Goal: Information Seeking & Learning: Learn about a topic

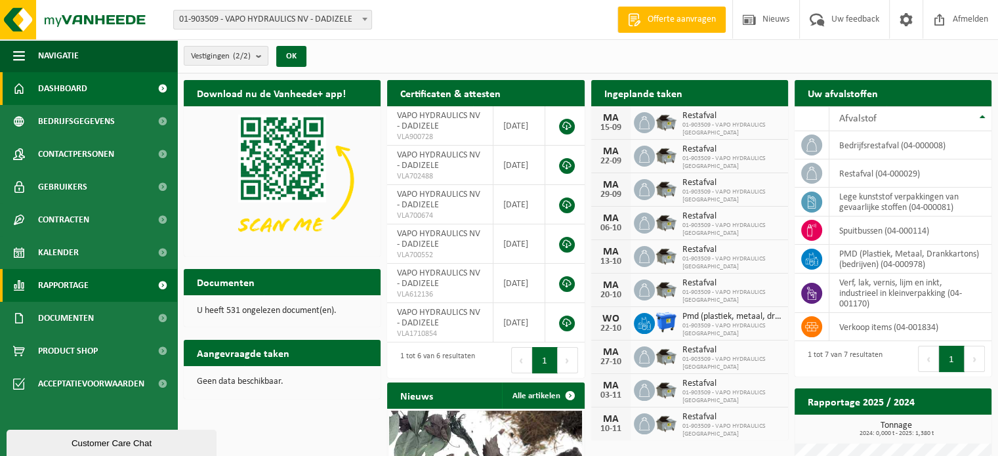
click at [83, 291] on span "Rapportage" at bounding box center [63, 285] width 51 height 33
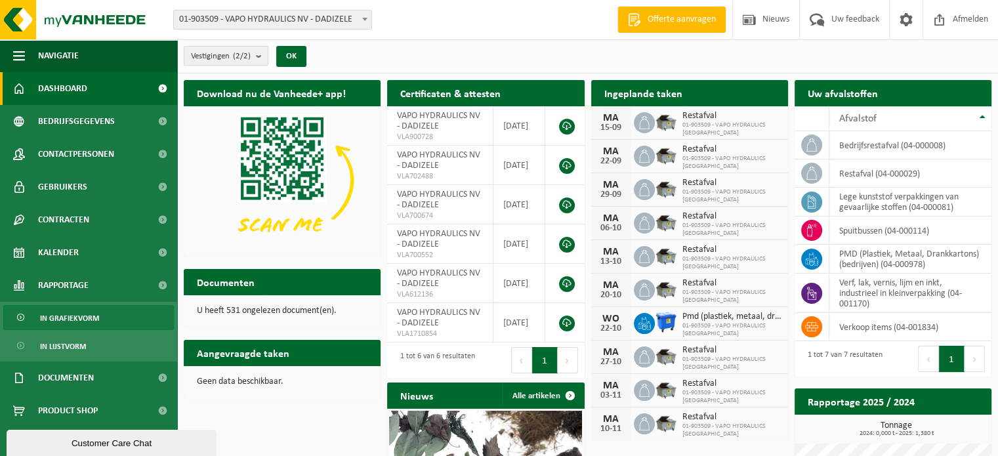
click at [79, 317] on span "In grafiekvorm" at bounding box center [69, 318] width 59 height 25
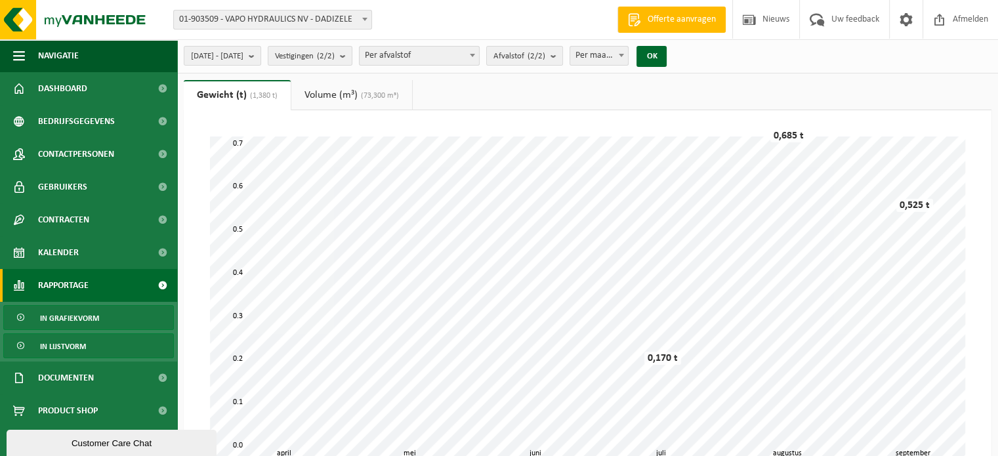
click at [52, 346] on span "In lijstvorm" at bounding box center [63, 346] width 46 height 25
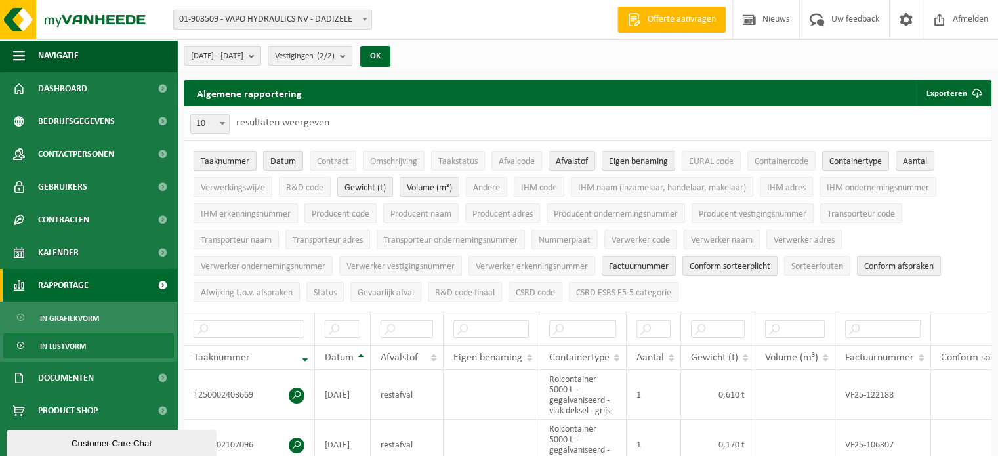
click at [71, 286] on span "Rapportage" at bounding box center [63, 285] width 51 height 33
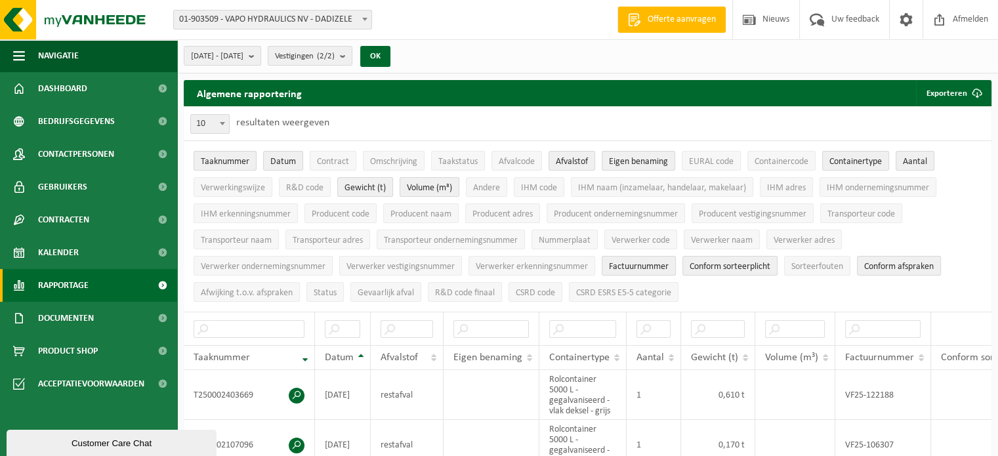
click at [83, 288] on span "Rapportage" at bounding box center [63, 285] width 51 height 33
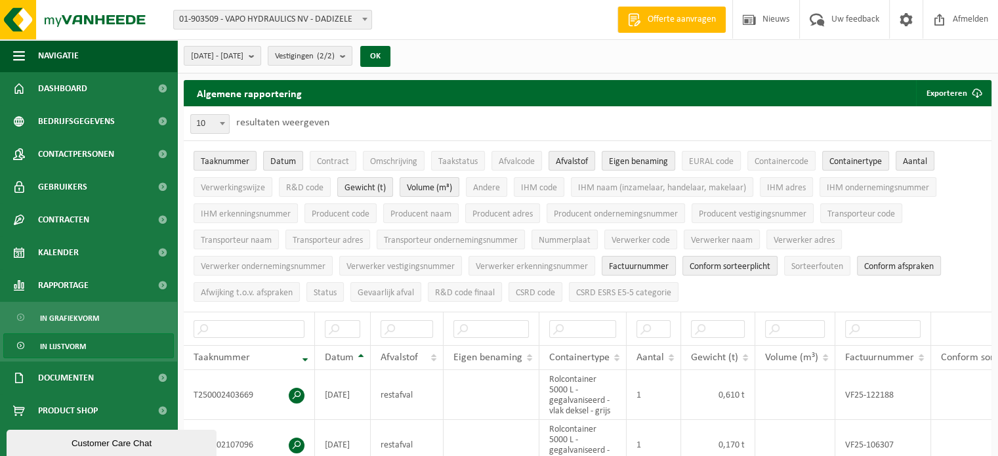
click at [76, 344] on span "In lijstvorm" at bounding box center [63, 346] width 46 height 25
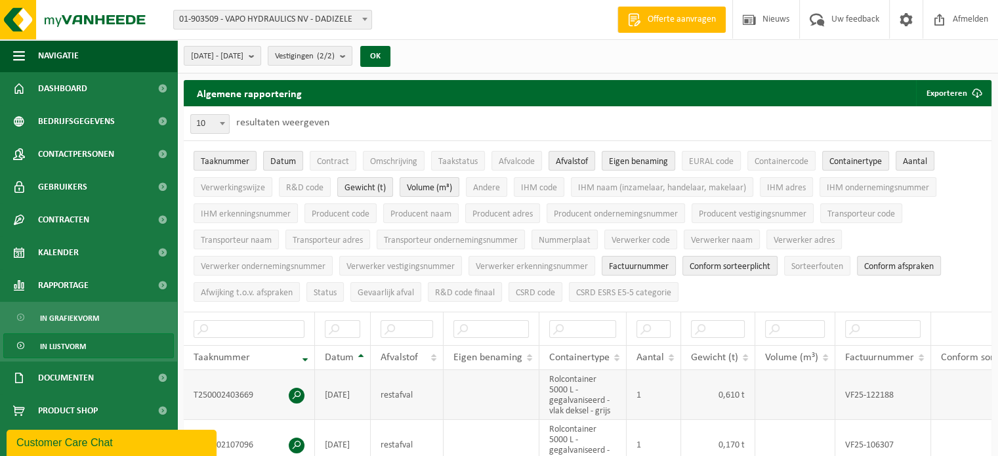
click at [238, 394] on td "T250002403669" at bounding box center [249, 395] width 131 height 50
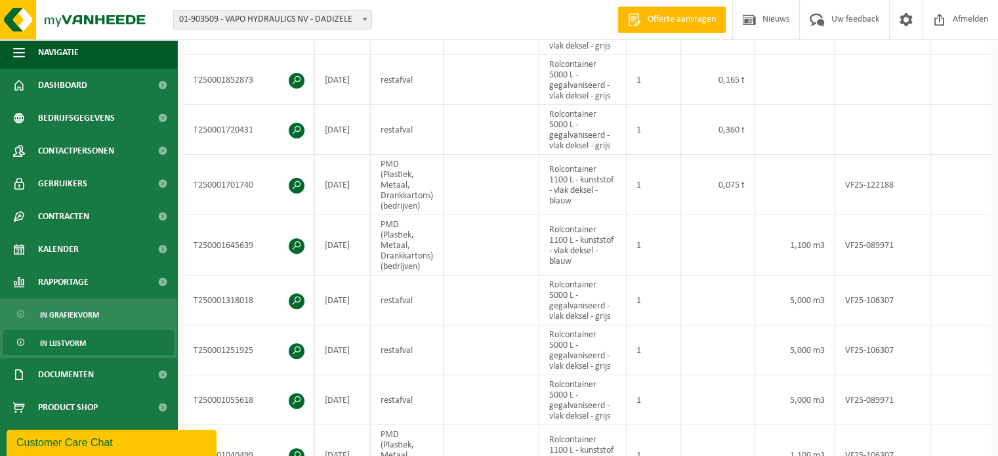
scroll to position [383, 0]
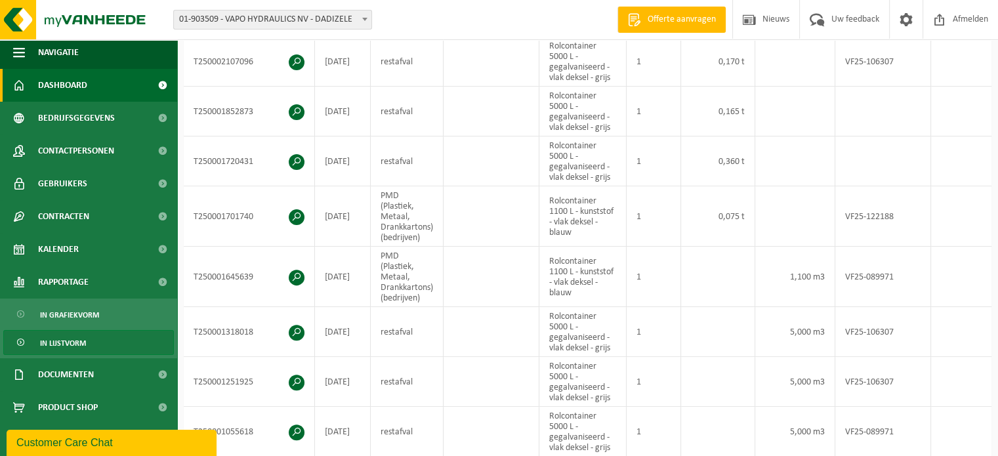
click at [79, 89] on span "Dashboard" at bounding box center [62, 85] width 49 height 33
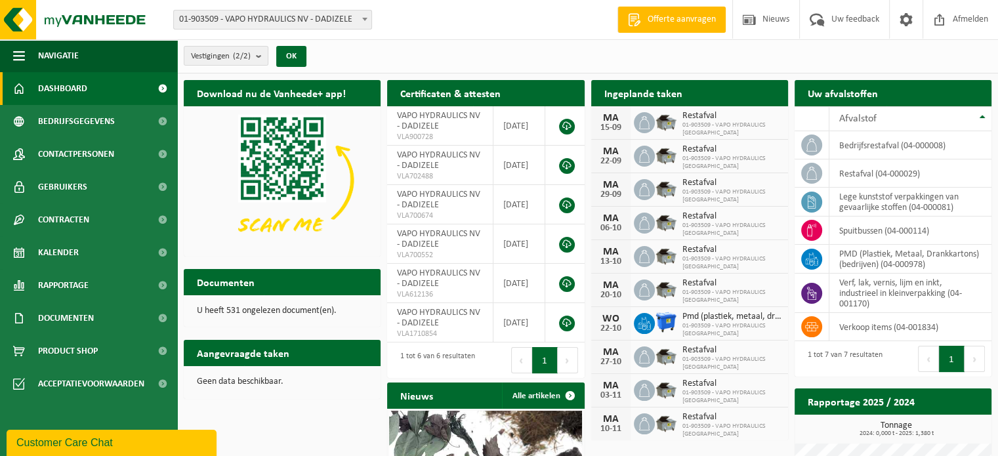
click at [616, 119] on div "MA" at bounding box center [611, 118] width 26 height 10
click at [693, 118] on span "Restafval" at bounding box center [731, 116] width 99 height 10
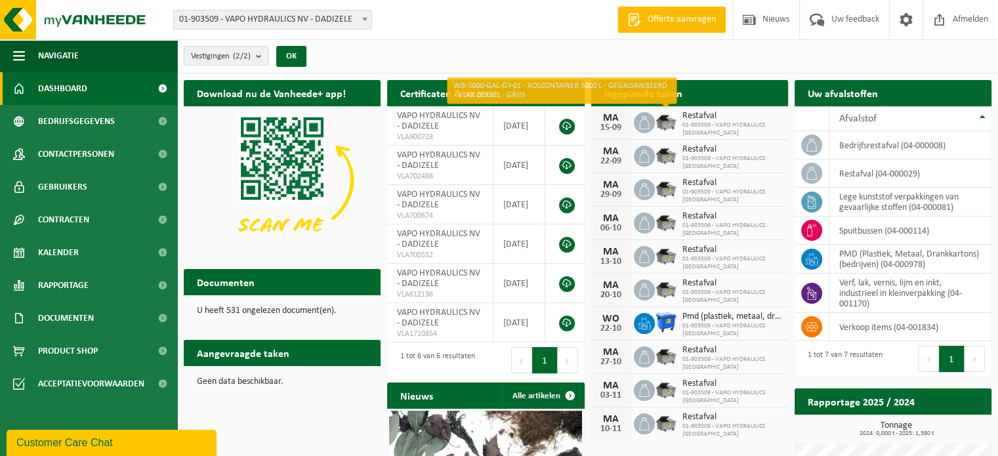
click at [662, 129] on img at bounding box center [666, 121] width 22 height 22
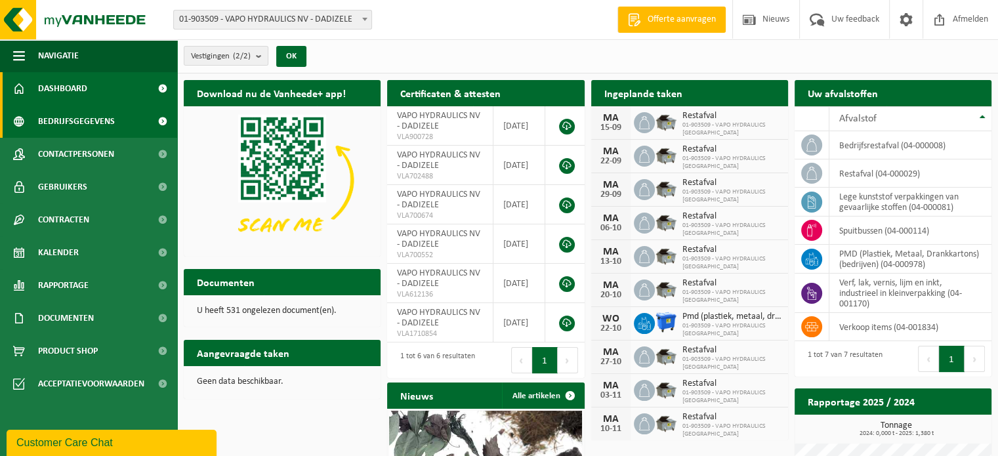
click at [100, 122] on span "Bedrijfsgegevens" at bounding box center [76, 121] width 77 height 33
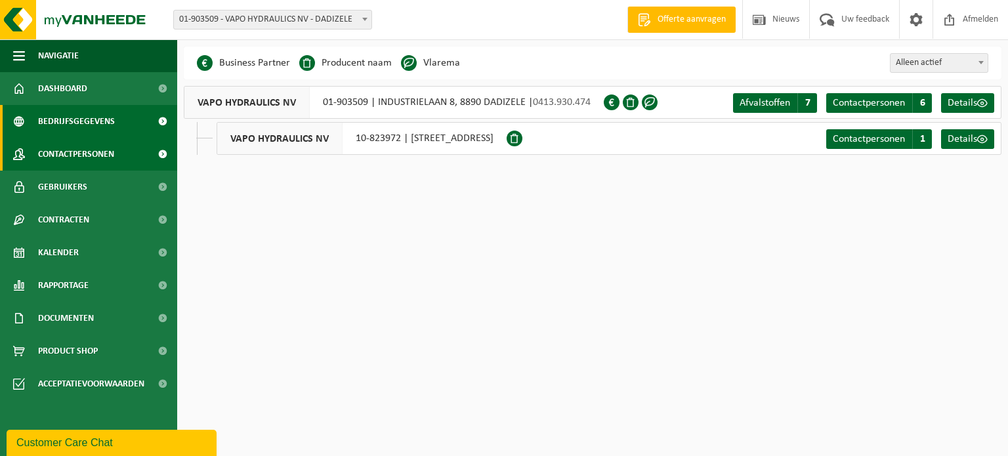
click at [102, 153] on span "Contactpersonen" at bounding box center [76, 154] width 76 height 33
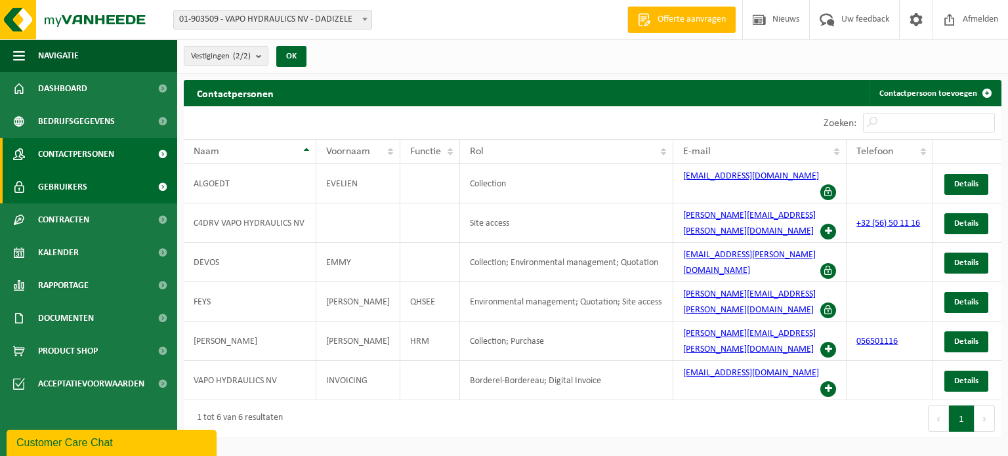
click at [84, 187] on span "Gebruikers" at bounding box center [62, 187] width 49 height 33
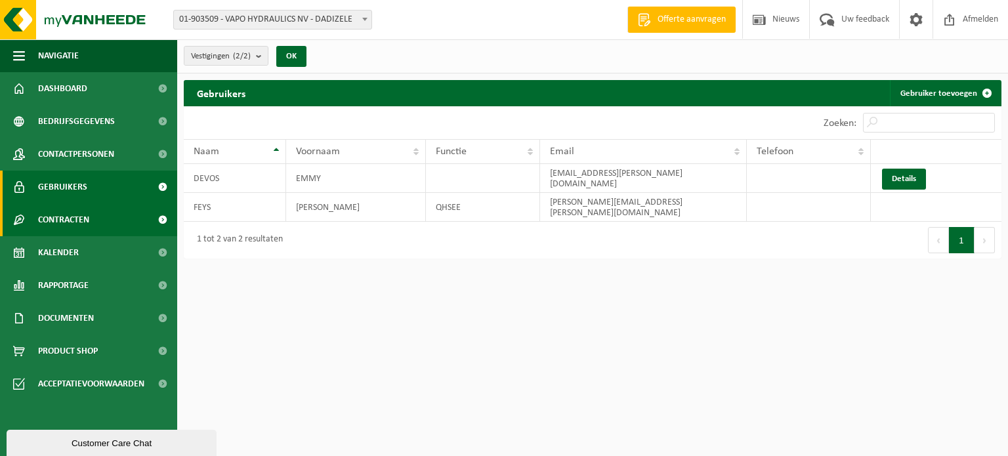
click at [83, 213] on span "Contracten" at bounding box center [63, 219] width 51 height 33
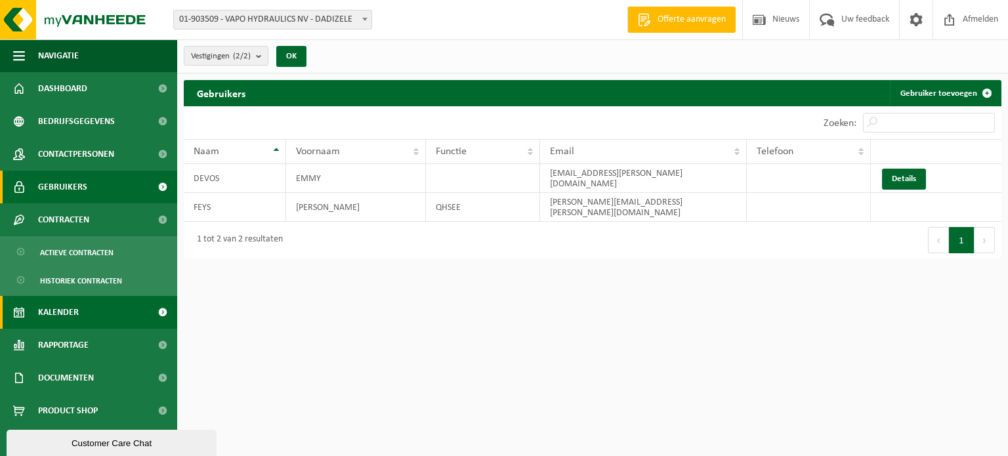
click at [75, 306] on span "Kalender" at bounding box center [58, 312] width 41 height 33
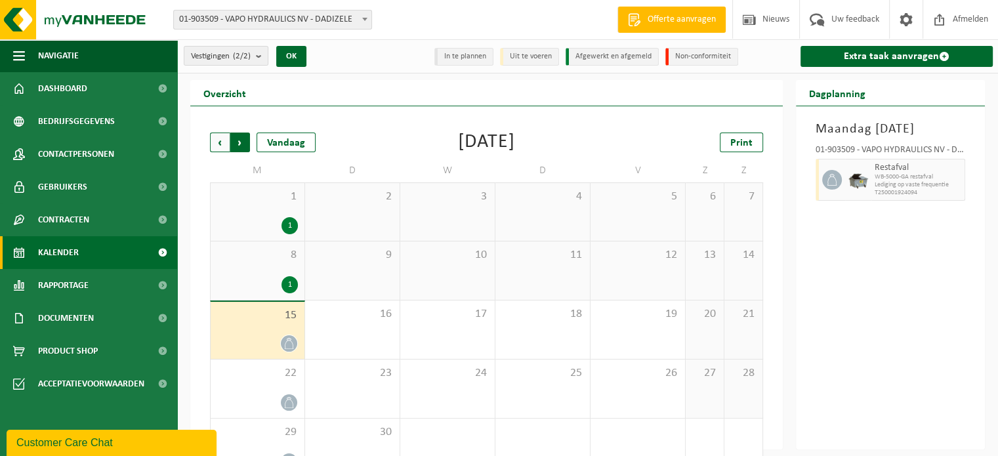
click at [220, 138] on span "Vorige" at bounding box center [220, 143] width 20 height 20
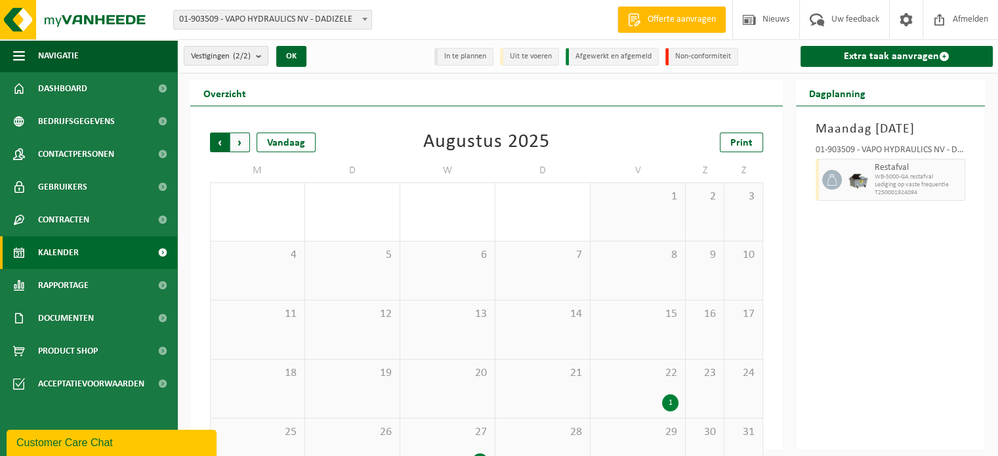
click at [235, 140] on span "Volgende" at bounding box center [240, 143] width 20 height 20
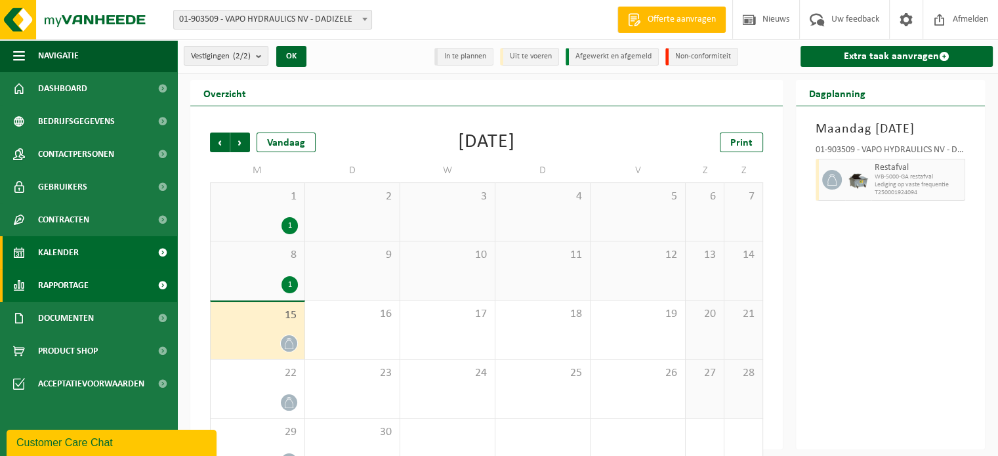
click at [100, 281] on link "Rapportage" at bounding box center [88, 285] width 177 height 33
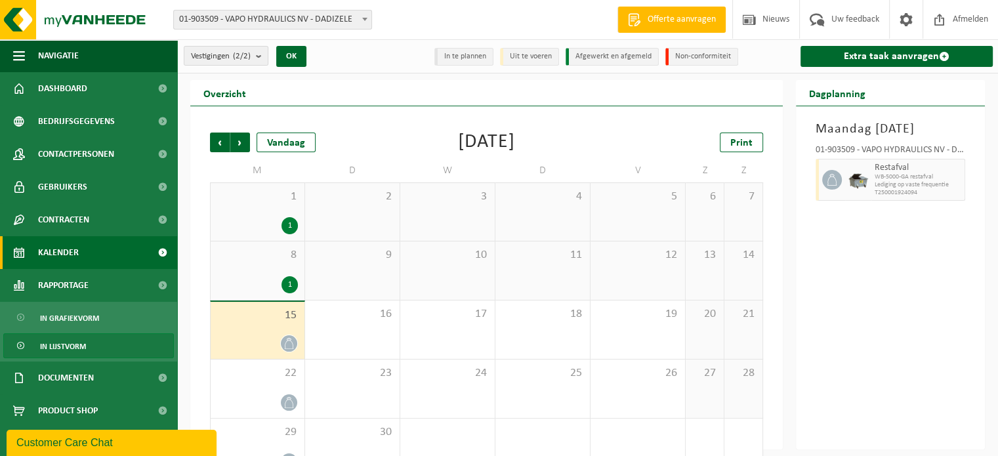
click at [71, 344] on span "In lijstvorm" at bounding box center [63, 346] width 46 height 25
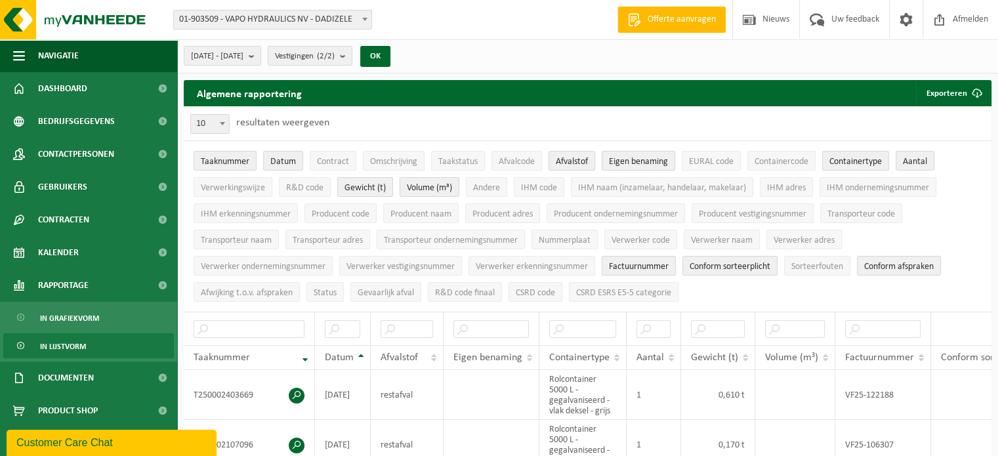
click at [636, 162] on span "Eigen benaming" at bounding box center [638, 162] width 59 height 10
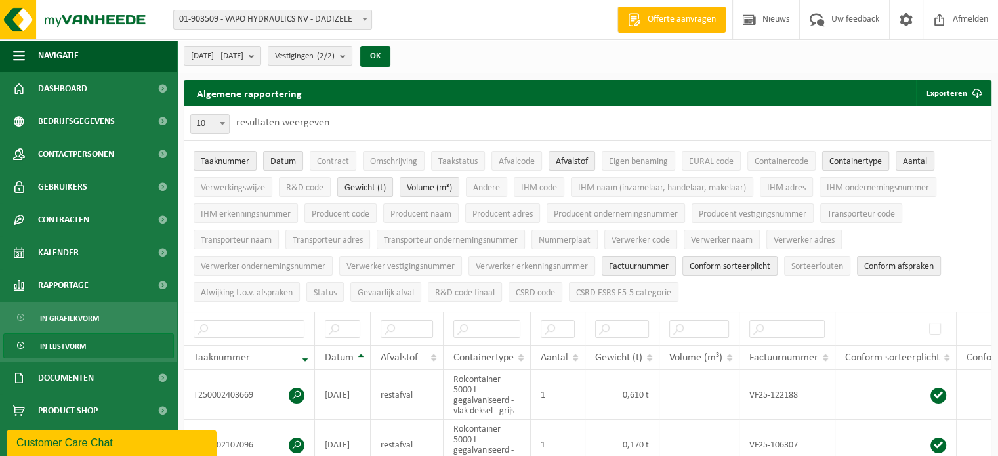
click at [851, 159] on span "Containertype" at bounding box center [855, 162] width 52 height 10
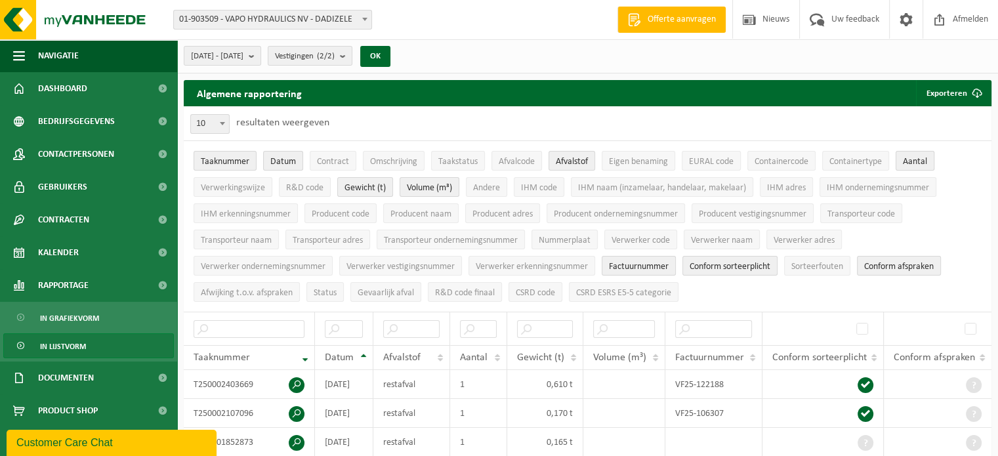
click at [912, 157] on span "Aantal" at bounding box center [915, 162] width 24 height 10
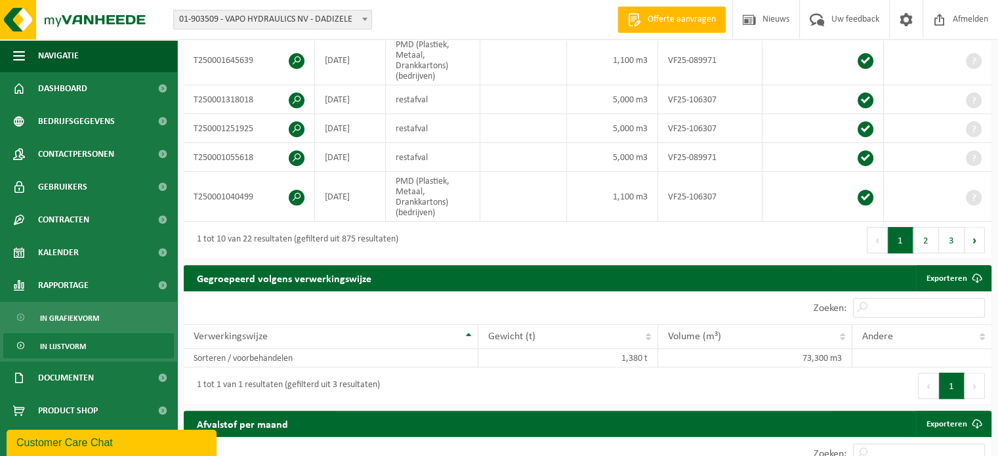
scroll to position [498, 0]
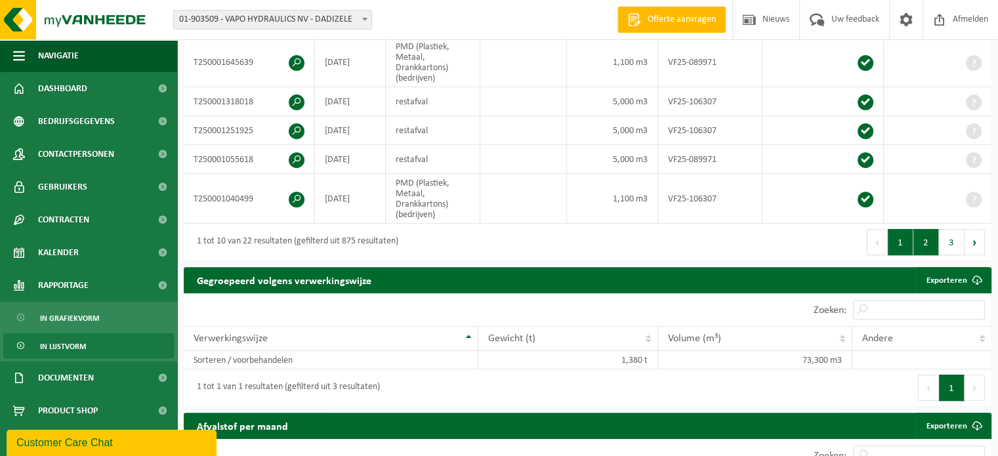
click at [928, 235] on button "2" at bounding box center [926, 242] width 26 height 26
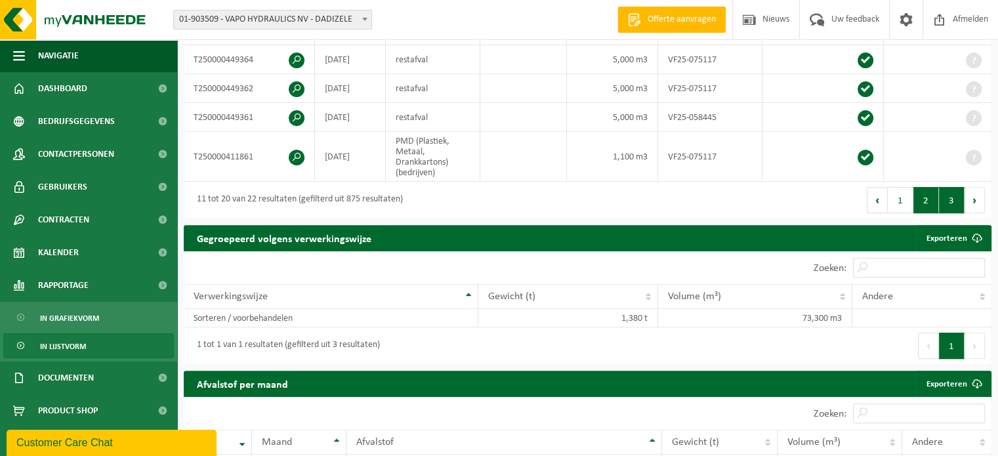
click at [942, 203] on button "3" at bounding box center [952, 200] width 26 height 26
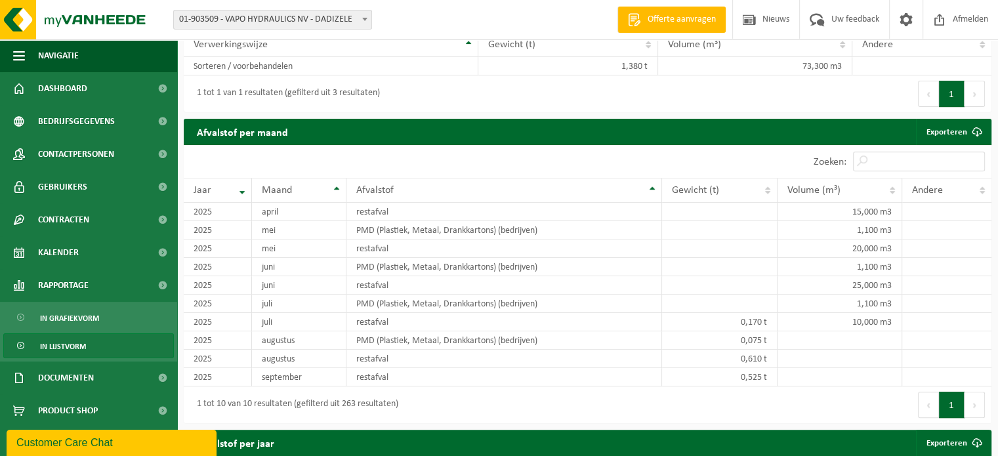
scroll to position [214, 0]
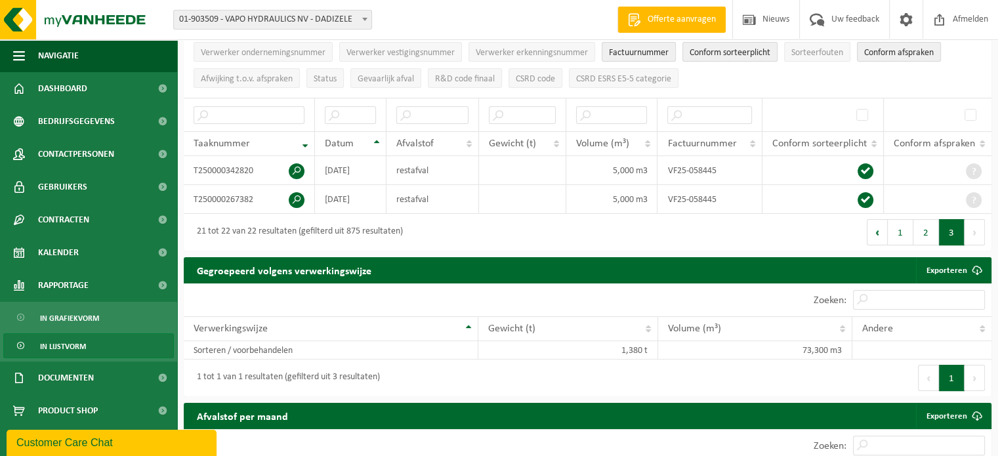
click at [973, 230] on button "Volgende" at bounding box center [974, 232] width 20 height 26
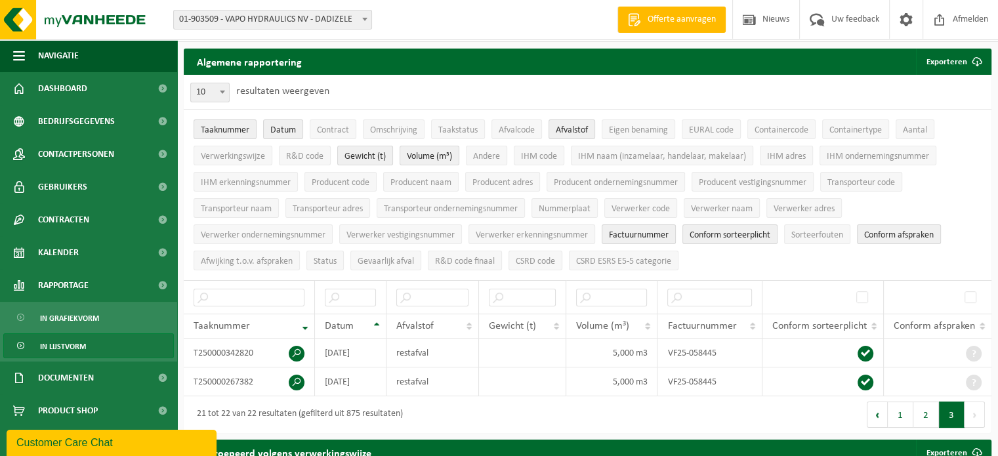
scroll to position [57, 0]
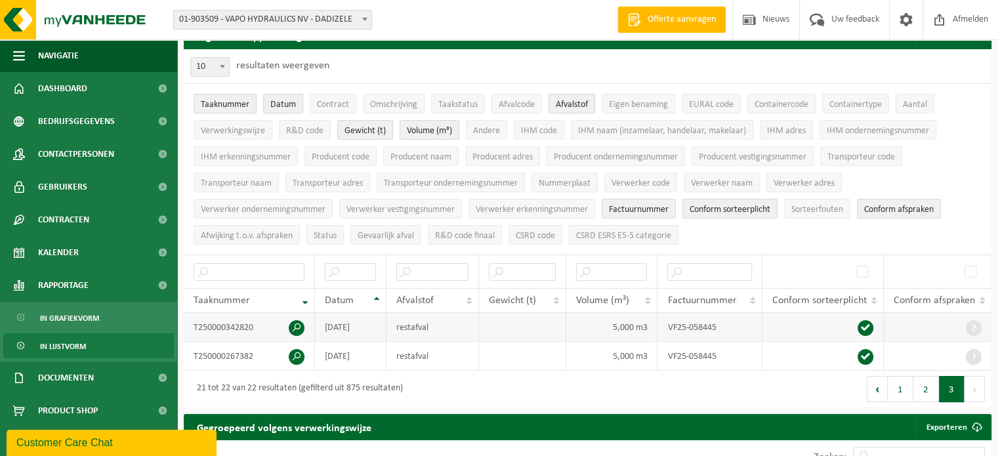
click at [861, 323] on span at bounding box center [865, 328] width 16 height 16
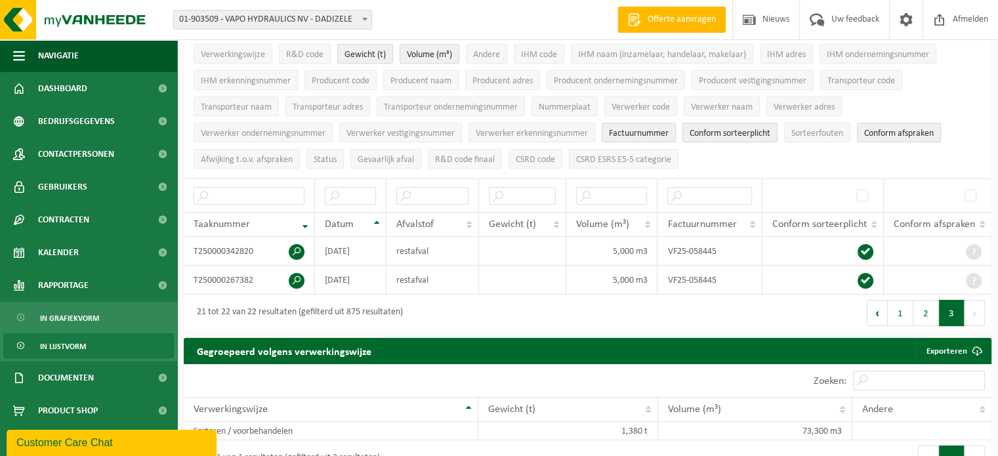
scroll to position [0, 0]
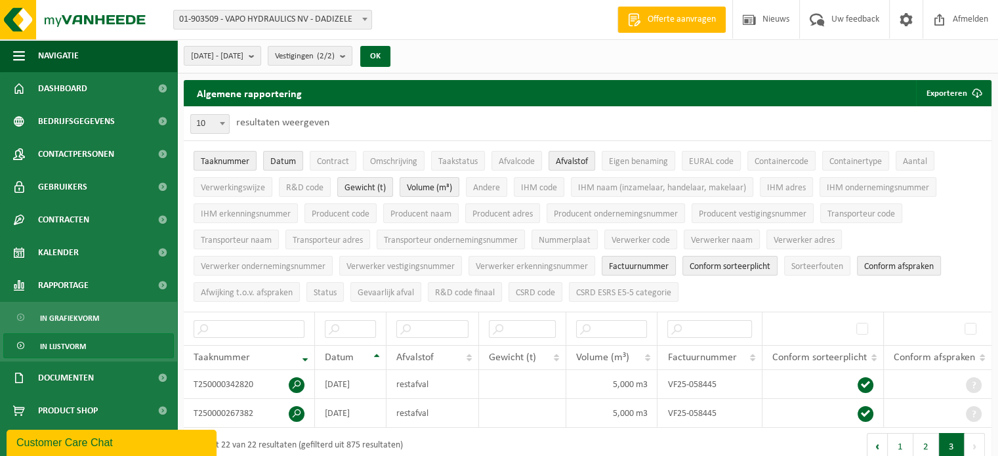
click at [178, 283] on div "Algemene rapportering Exporteren Enkel mijn selectie Alle beschikbare kolommen …" at bounding box center [587, 275] width 821 height 391
